Goal: Use online tool/utility: Utilize a website feature to perform a specific function

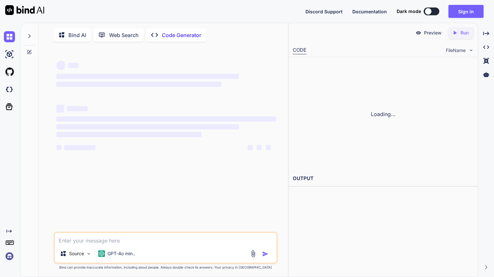
click at [225, 103] on div "‌ ‌ ‌ ‌ ‌ ‌ ‌ ‌ ‌ ‌" at bounding box center [166, 130] width 220 height 58
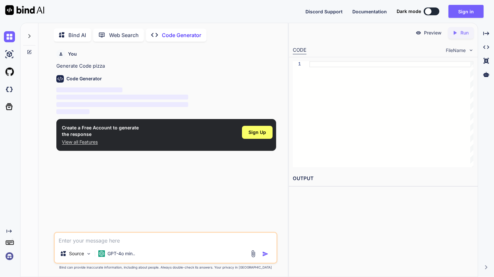
type textarea "x"
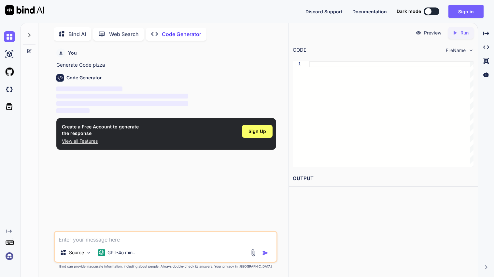
click at [344, 119] on div at bounding box center [391, 114] width 164 height 106
type textarea "rr"
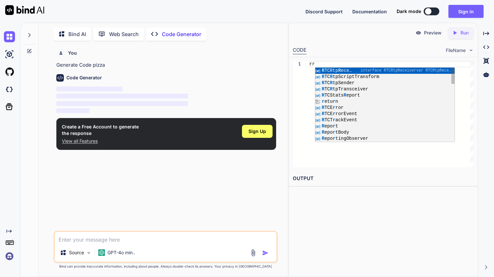
type textarea "x"
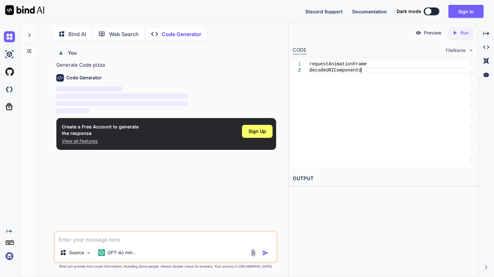
scroll to position [12, 0]
type textarea "requestAnimationFrame decodeURIComponentd RTCDTMFSender"
click at [308, 182] on h2 "OUTPUT" at bounding box center [383, 178] width 189 height 15
click at [311, 127] on div "requestAnimationFrame decodeURIComponentd RTCDTMFSender" at bounding box center [391, 114] width 164 height 106
click at [160, 220] on div "You Generate Code pizza Code Generator ‌ ‌ ‌ ‌ Create a Free Account to generat…" at bounding box center [166, 138] width 222 height 185
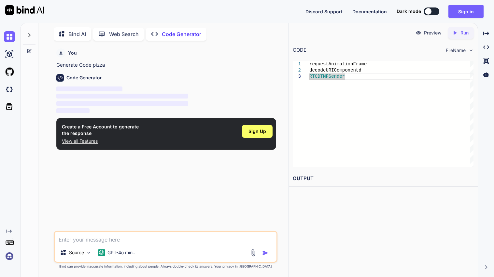
click at [105, 70] on div "Code Generator ‌ ‌ ‌ ‌" at bounding box center [166, 92] width 220 height 46
drag, startPoint x: 109, startPoint y: 101, endPoint x: 190, endPoint y: 15, distance: 118.1
click at [190, 15] on div "Discord Support Documentation Dark mode Sign in Created with Pixso. Created wit…" at bounding box center [247, 138] width 494 height 277
click at [191, 30] on p "Code Generator" at bounding box center [181, 34] width 39 height 8
type textarea "x"
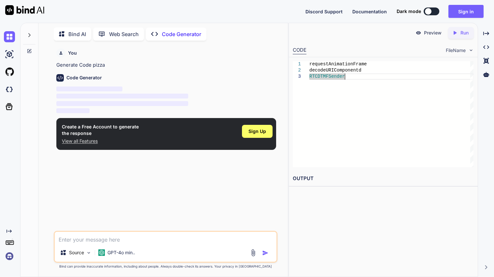
click at [343, 112] on div "requestAnimationFrame decodeURIComponentd RTCDTMFSender" at bounding box center [391, 114] width 164 height 106
type textarea "requestAnimationFrame decodeURIComponentd RTCDTMFSender"
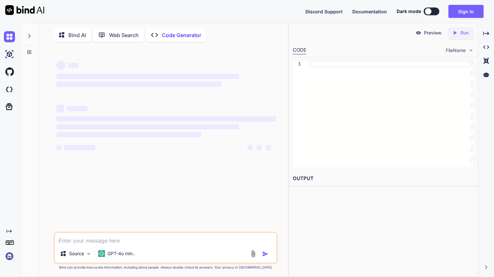
scroll to position [2, 0]
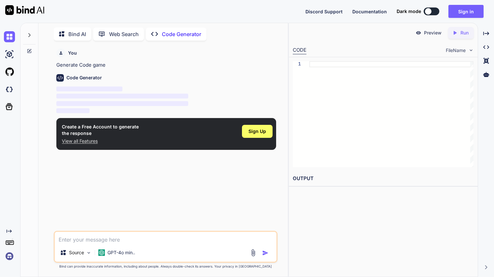
type textarea "x"
click at [126, 63] on p "Generate Code game" at bounding box center [166, 65] width 220 height 7
click at [141, 246] on div "Source GPT-4o min.." at bounding box center [166, 247] width 224 height 32
click at [138, 243] on textarea at bounding box center [166, 238] width 222 height 12
type textarea "h"
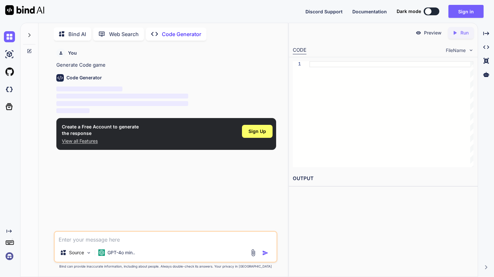
type textarea "x"
type textarea "he"
type textarea "x"
type textarea "hey"
type textarea "x"
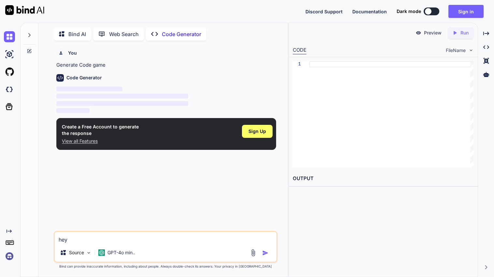
type textarea "hey"
type textarea "x"
type textarea "hey c"
type textarea "x"
type textarea "hey ch"
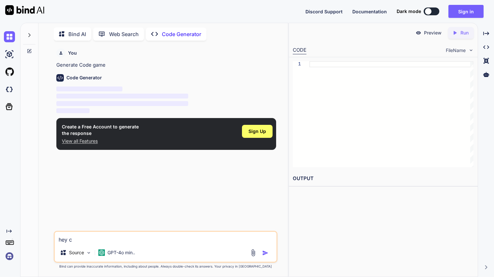
type textarea "x"
type textarea "hey cha"
type textarea "x"
type textarea "hey chat"
type textarea "x"
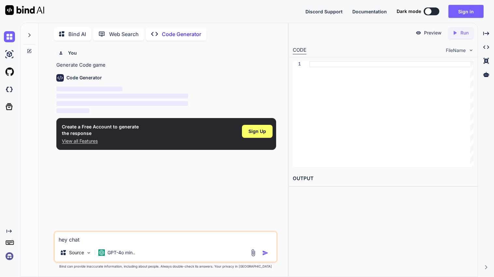
type textarea "hey chatg"
type textarea "x"
type textarea "hey chatgp"
type textarea "x"
type textarea "hey chatgpt"
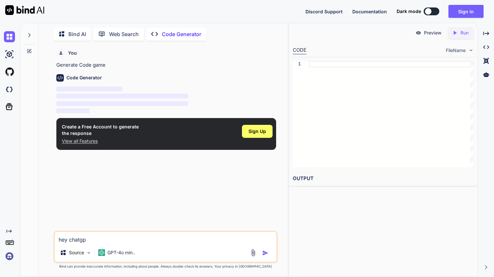
type textarea "x"
type textarea "hey chatgpt"
click at [263, 254] on img "button" at bounding box center [265, 253] width 7 height 7
click at [260, 255] on div at bounding box center [260, 252] width 22 height 7
click at [265, 254] on img "button" at bounding box center [265, 253] width 7 height 7
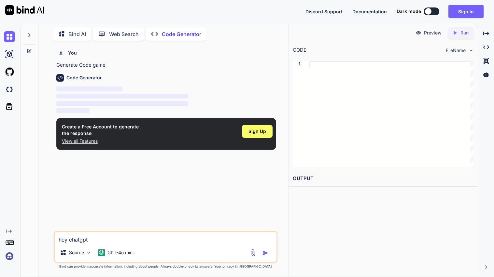
click at [265, 254] on img "button" at bounding box center [265, 253] width 7 height 7
click at [262, 250] on button "button" at bounding box center [266, 253] width 9 height 7
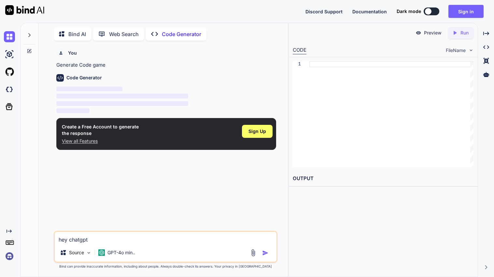
click at [262, 250] on button "button" at bounding box center [266, 253] width 9 height 7
